Goal: Information Seeking & Learning: Learn about a topic

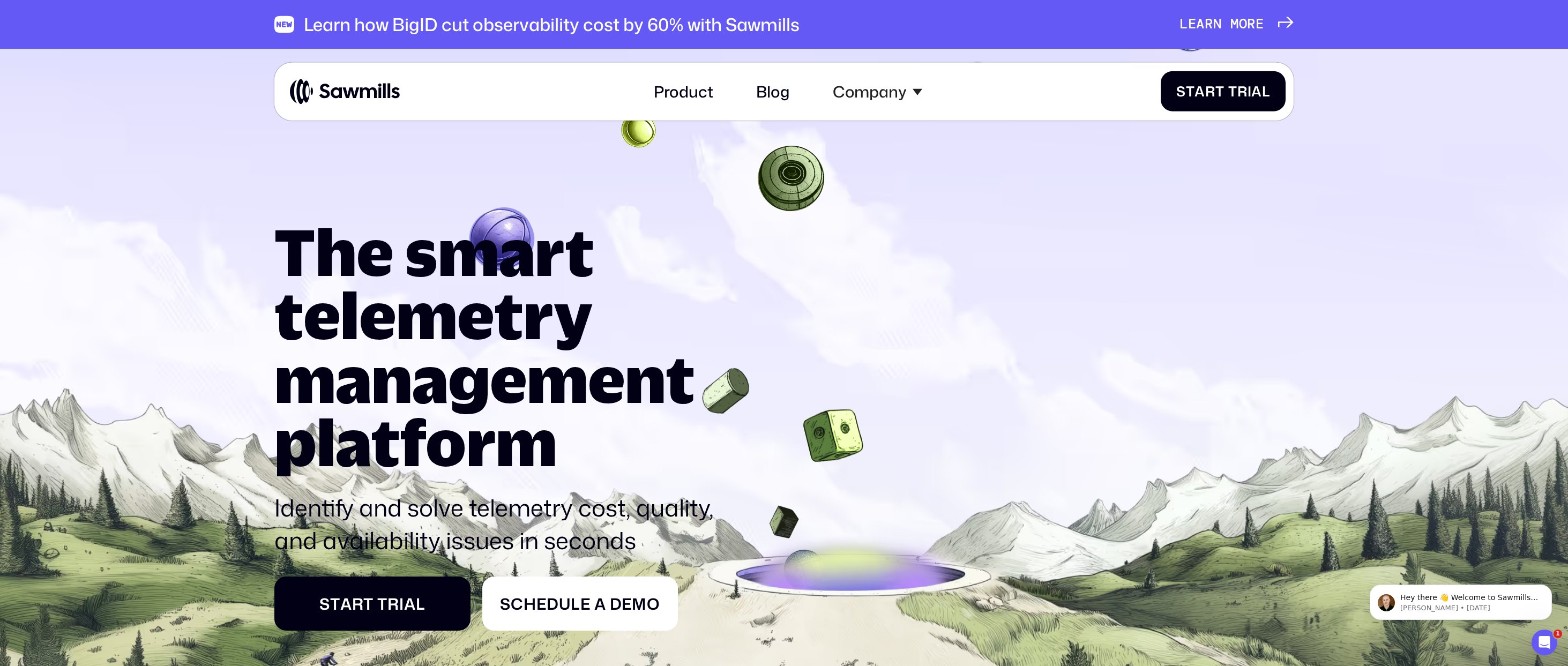
click at [1233, 23] on span "m" at bounding box center [1234, 24] width 8 height 17
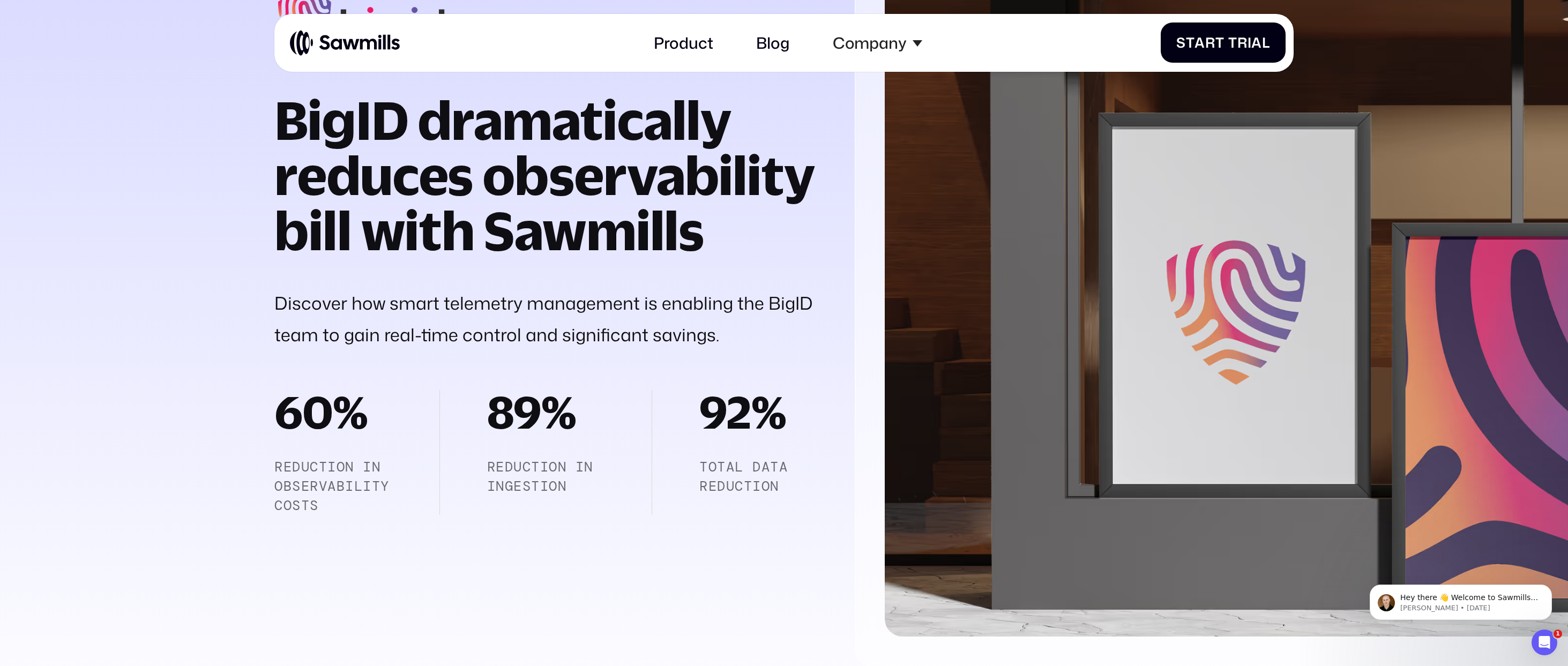
scroll to position [283, 0]
click at [781, 44] on link "Blog" at bounding box center [773, 43] width 57 height 43
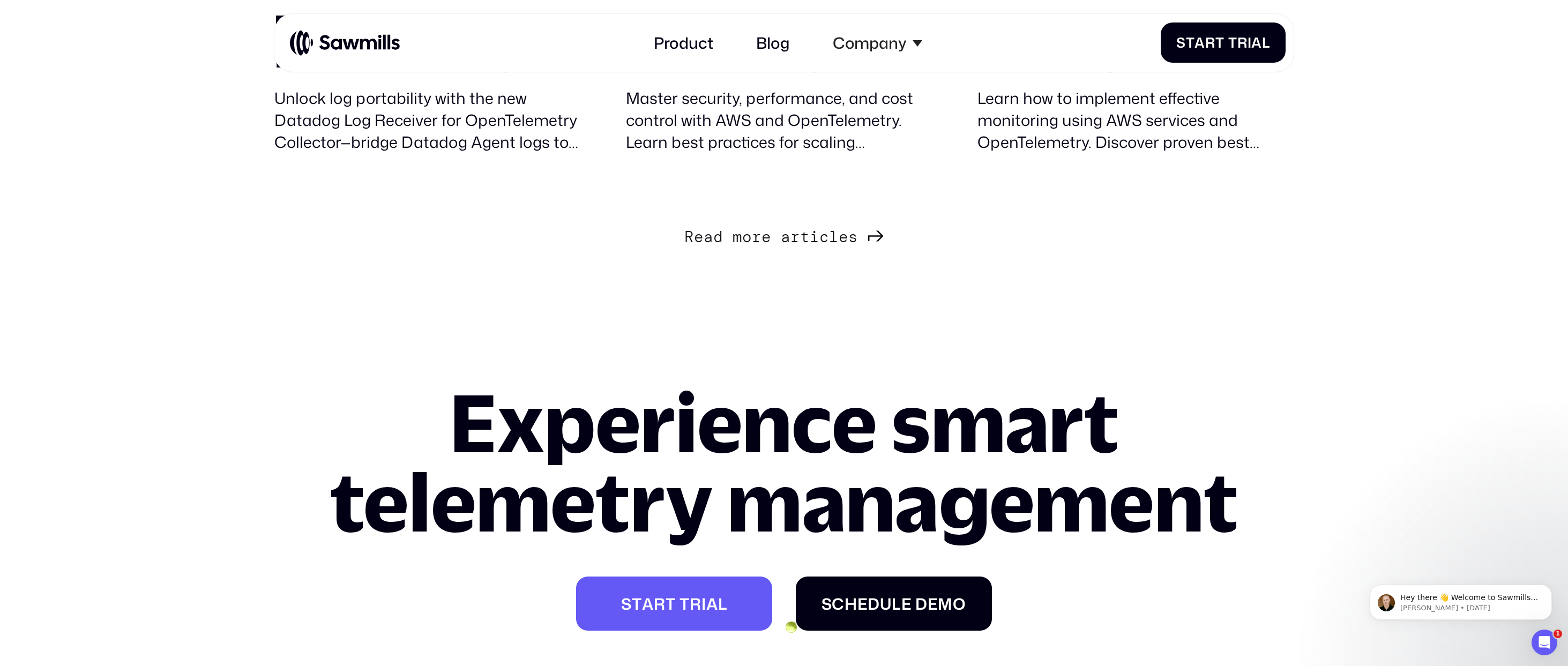
scroll to position [1958, 0]
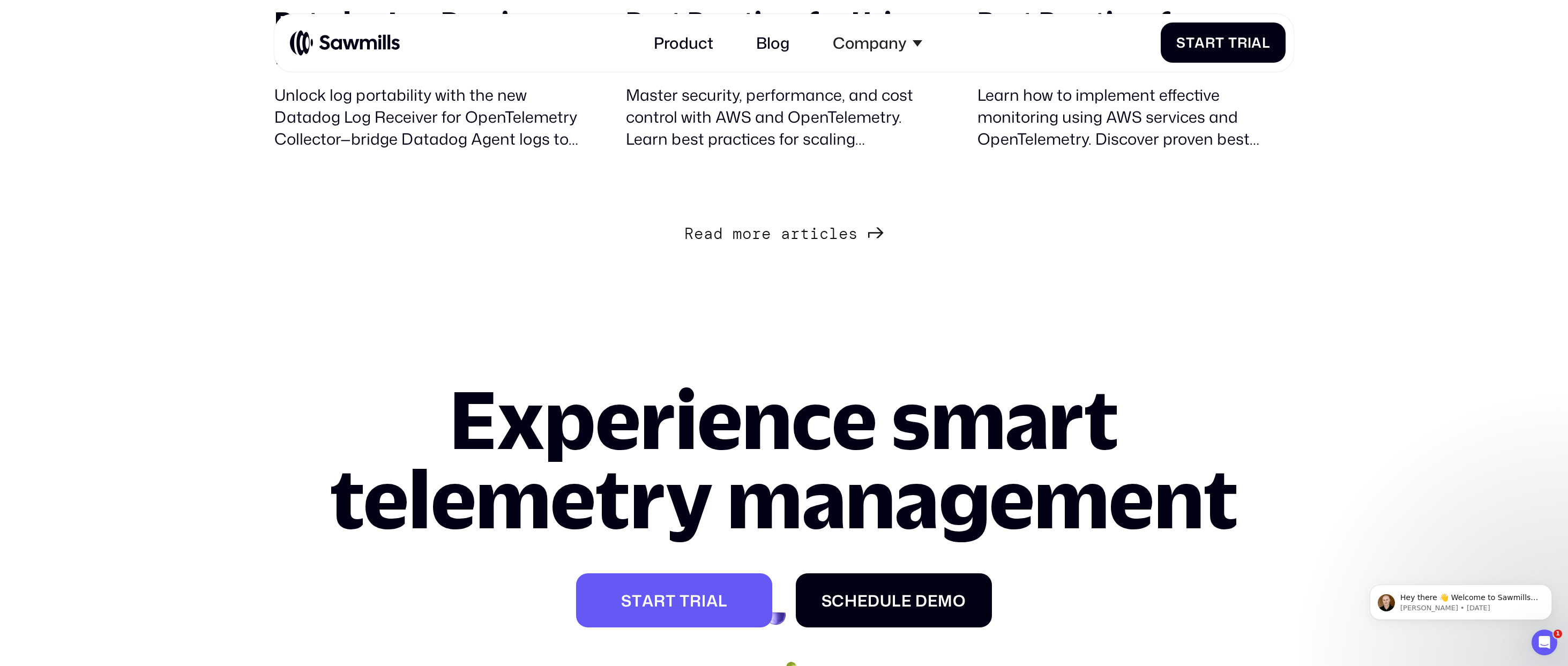
click at [843, 235] on div "R e a d m o r e a r t i c l e s R e a d m o r e a r t i c l e s" at bounding box center [771, 234] width 174 height 19
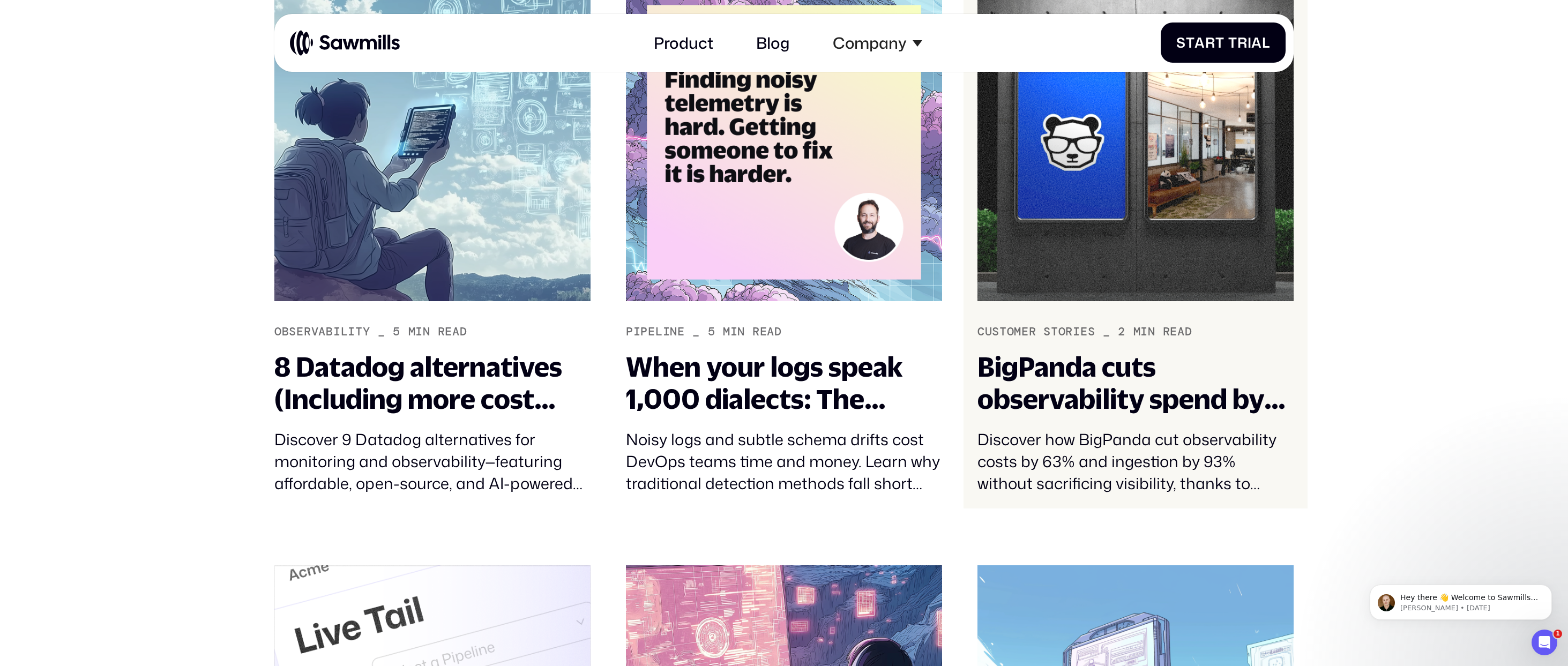
scroll to position [2199, 0]
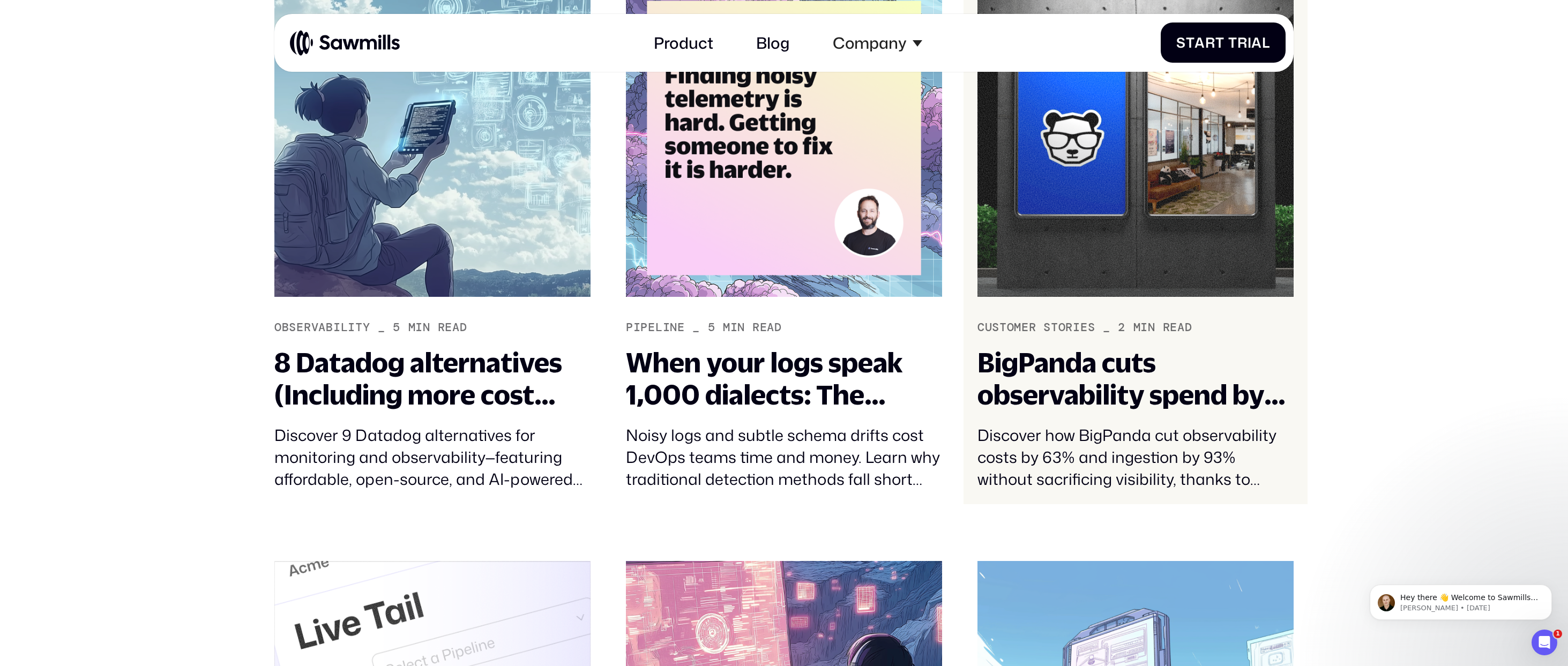
click at [1031, 397] on div "BigPanda cuts observability spend by over 60% and ingestion by 93%" at bounding box center [1135, 378] width 316 height 65
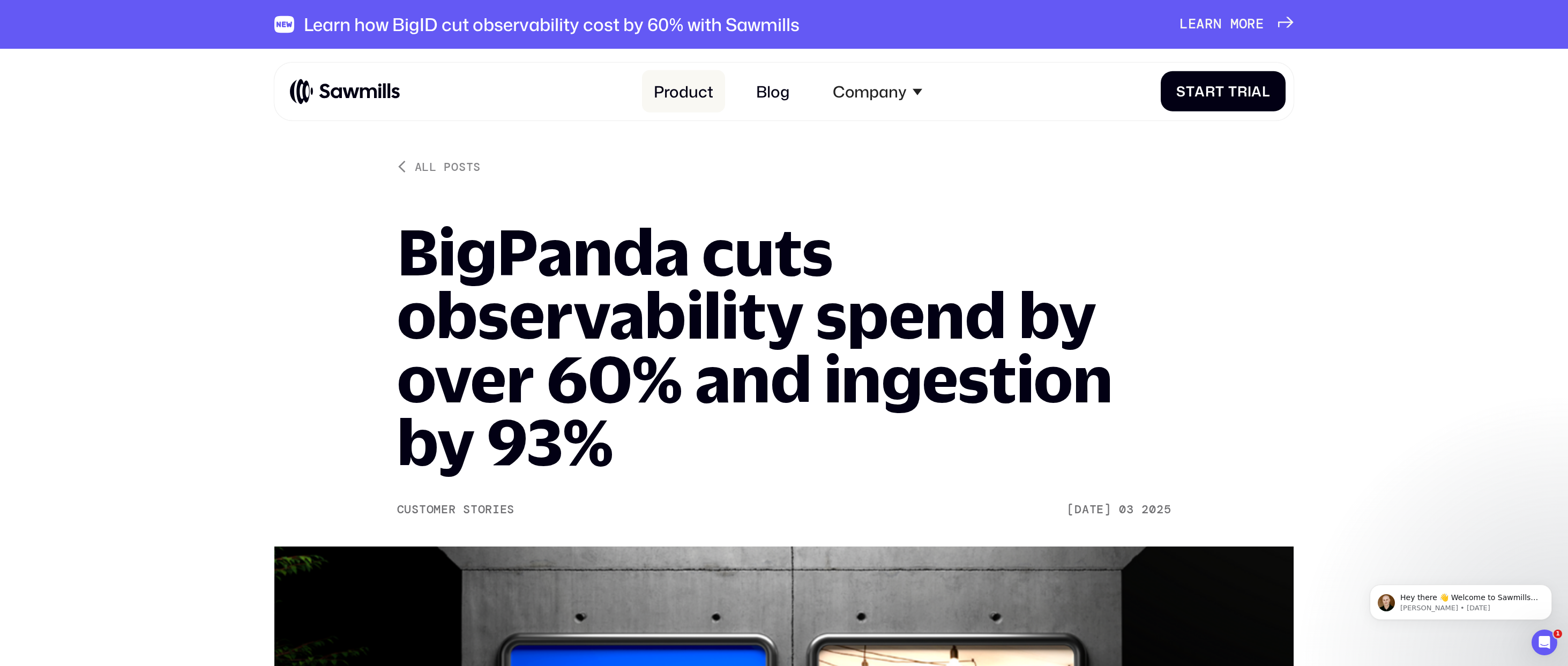
click at [688, 93] on link "Product" at bounding box center [683, 91] width 83 height 43
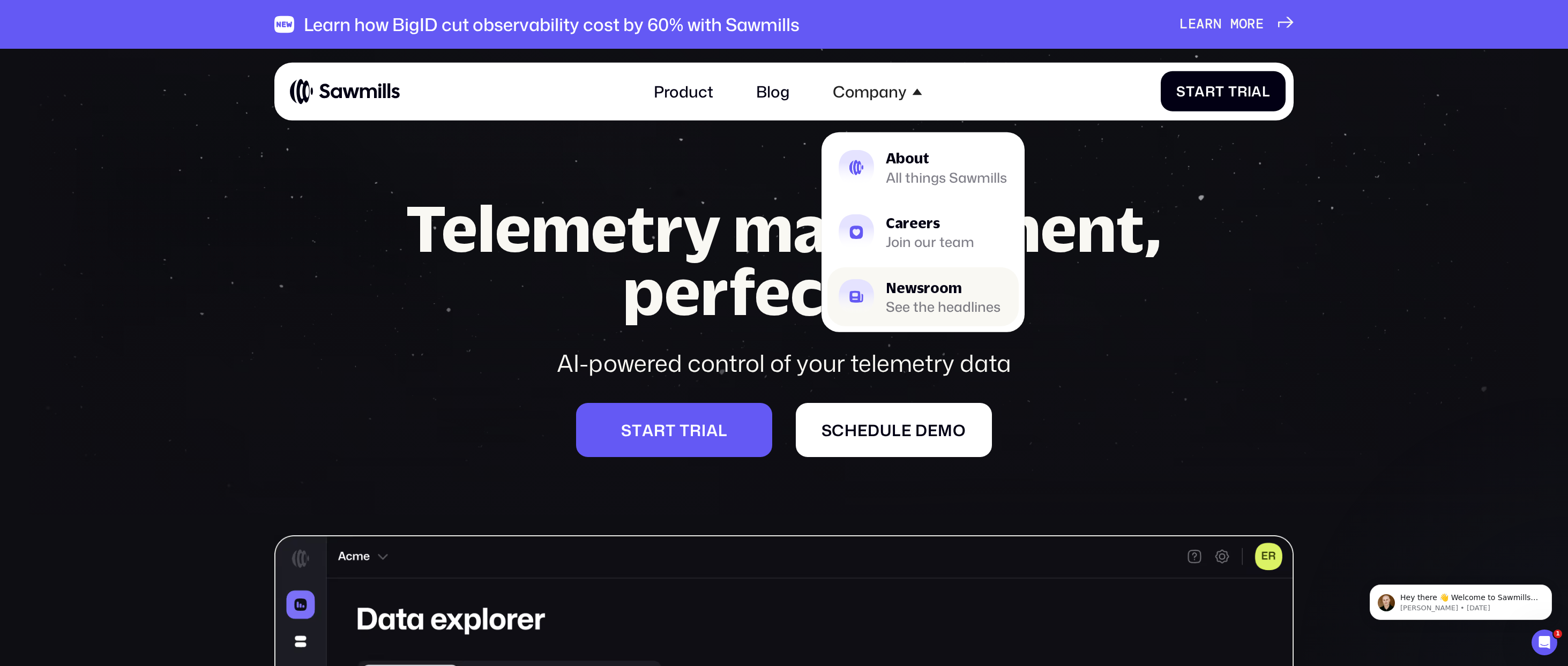
click at [902, 294] on div "Newsroom" at bounding box center [943, 287] width 114 height 14
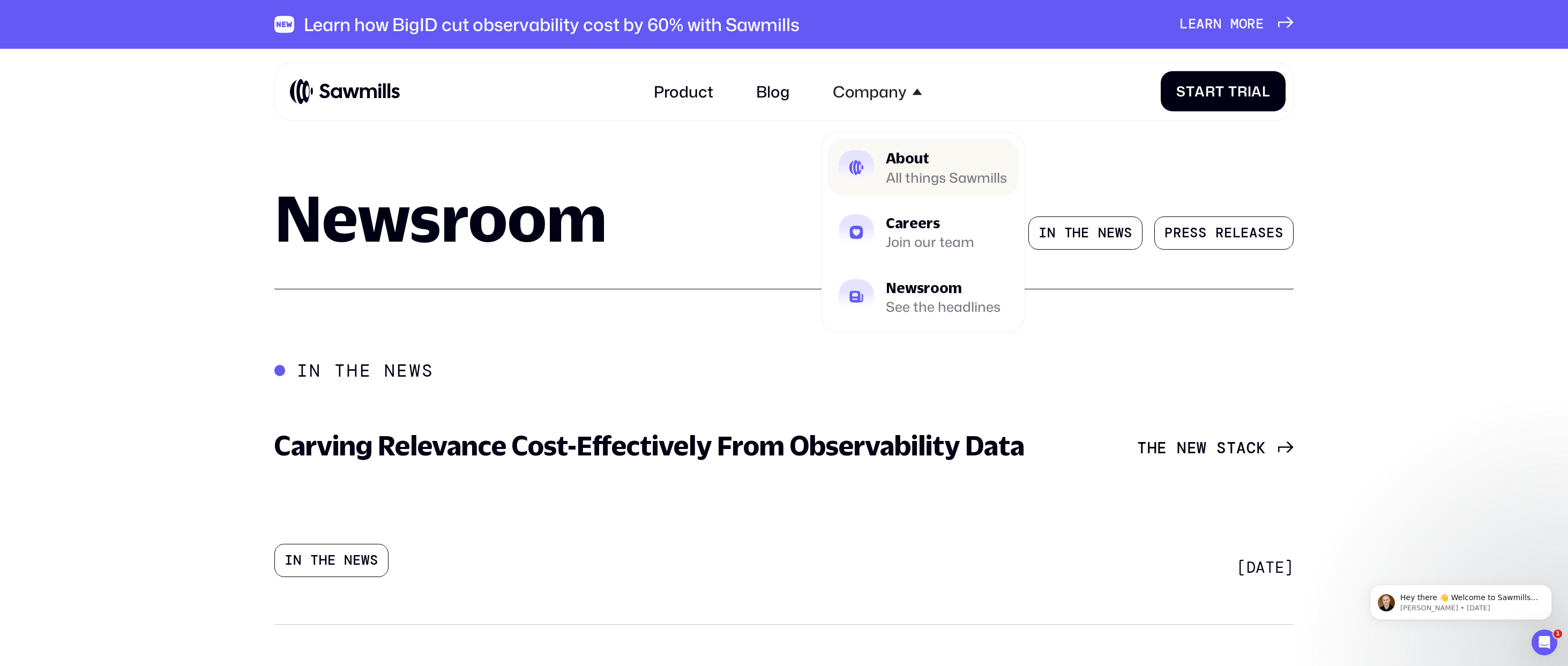
click at [896, 165] on div "About" at bounding box center [946, 158] width 121 height 14
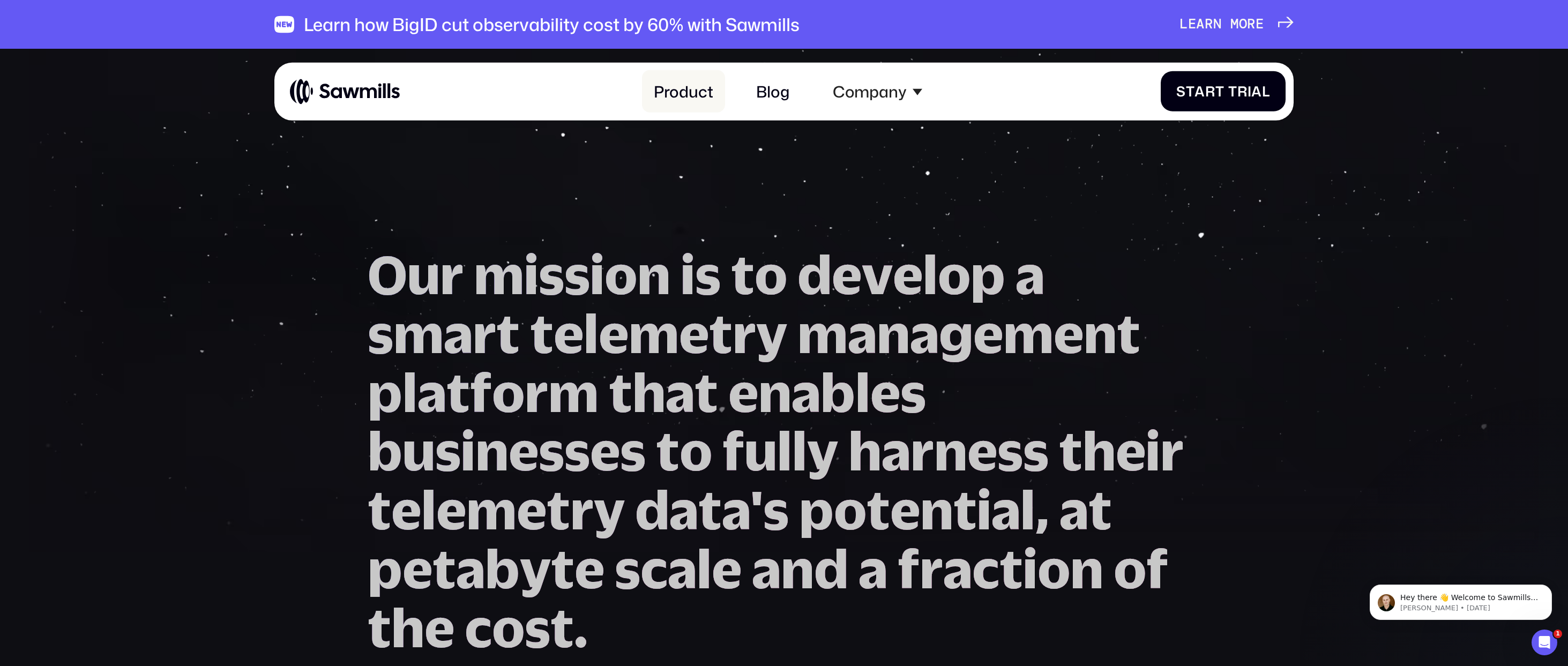
click at [684, 85] on link "Product" at bounding box center [683, 91] width 83 height 43
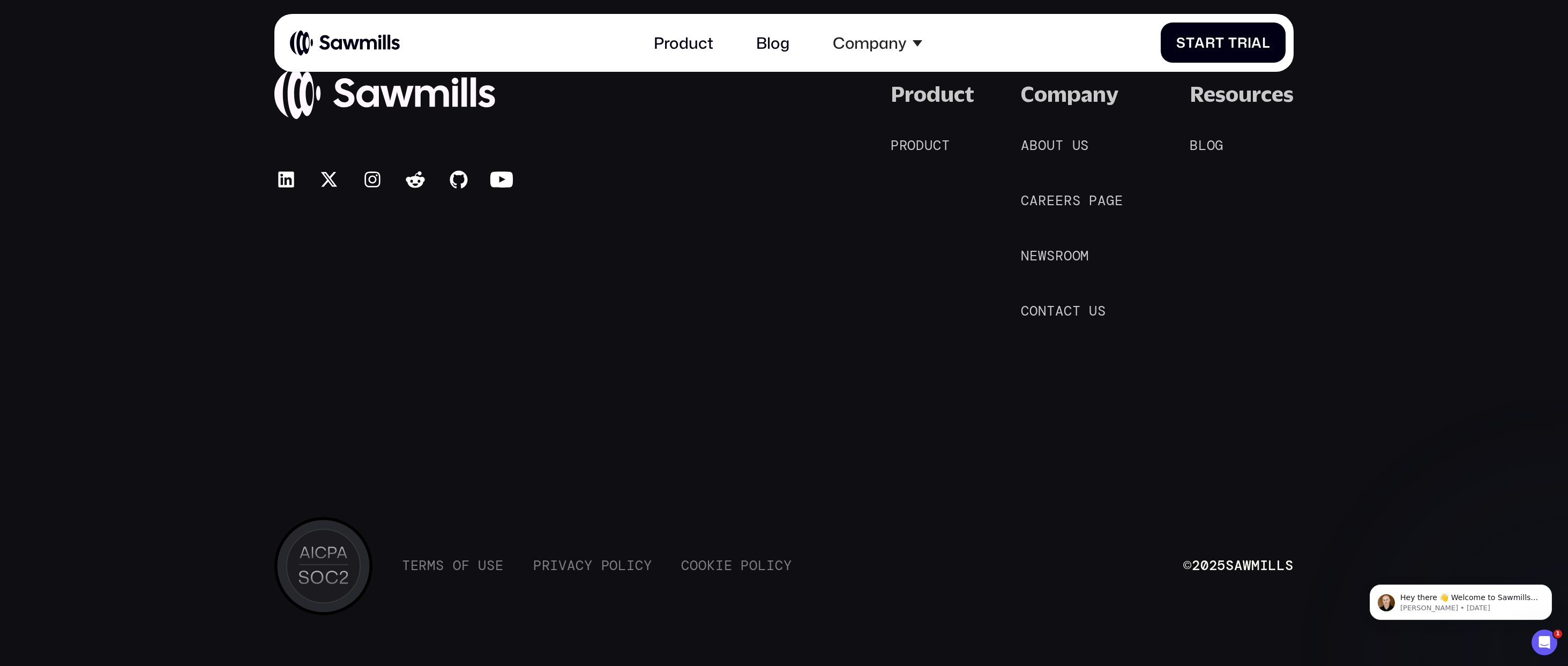
scroll to position [8094, 0]
